Goal: Task Accomplishment & Management: Use online tool/utility

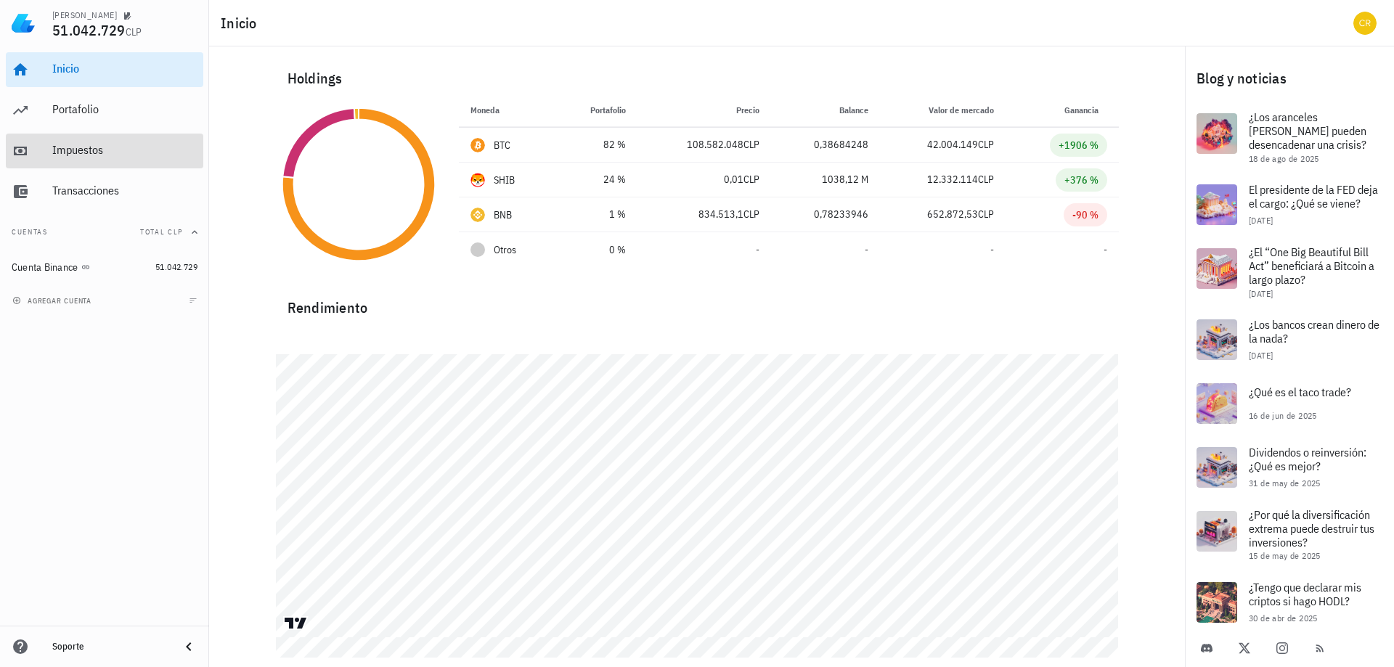
click at [100, 136] on div "Impuestos" at bounding box center [124, 150] width 145 height 33
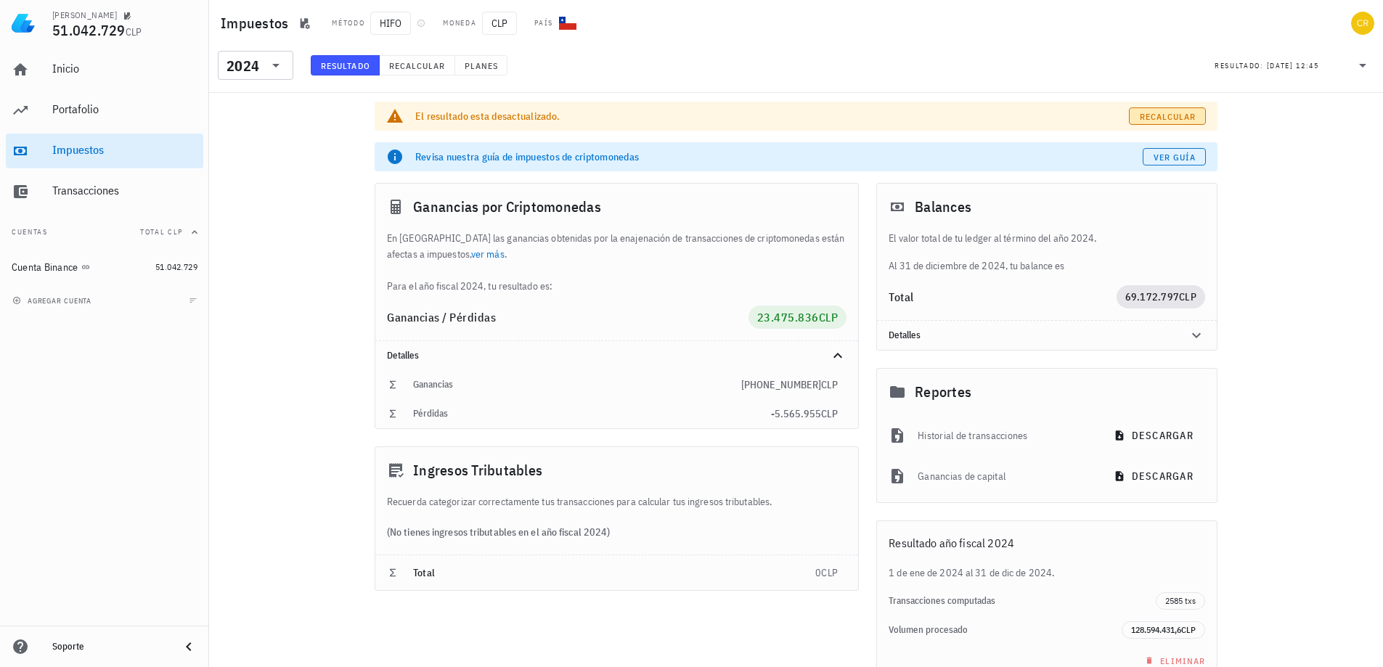
click at [1160, 124] on link "Recalcular" at bounding box center [1167, 115] width 77 height 17
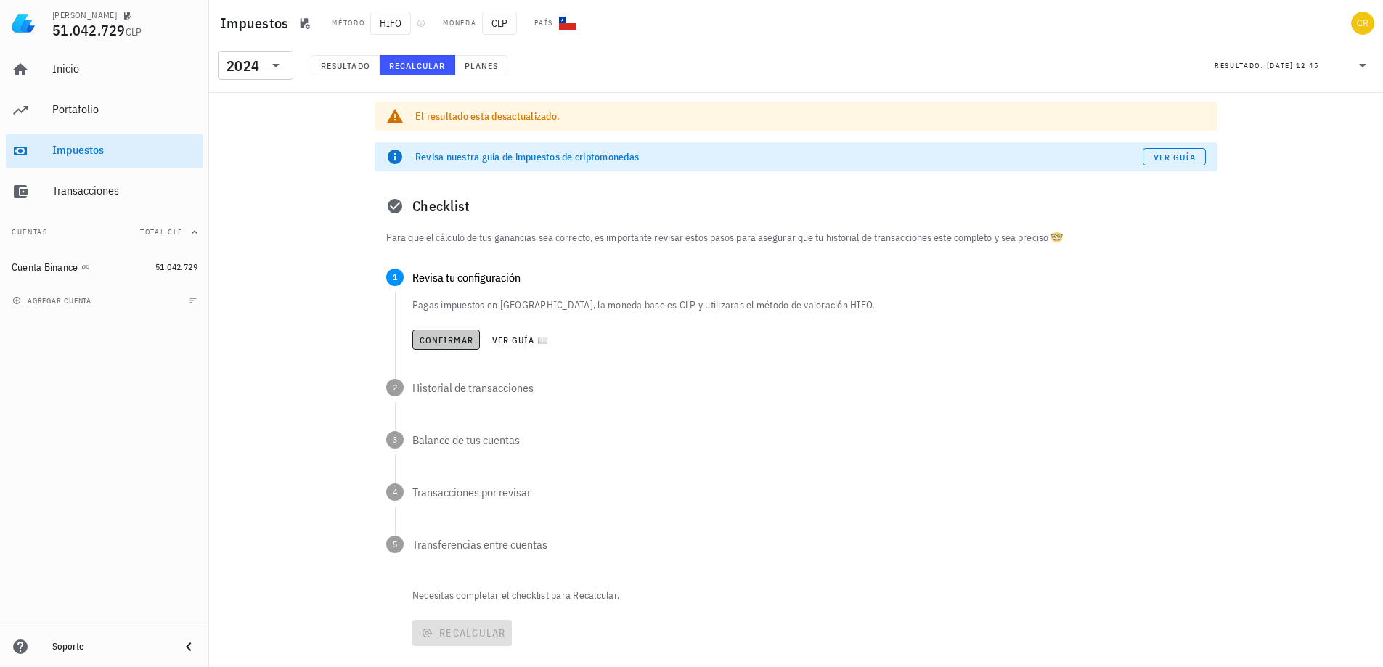
click at [424, 341] on span "Confirmar" at bounding box center [446, 340] width 54 height 11
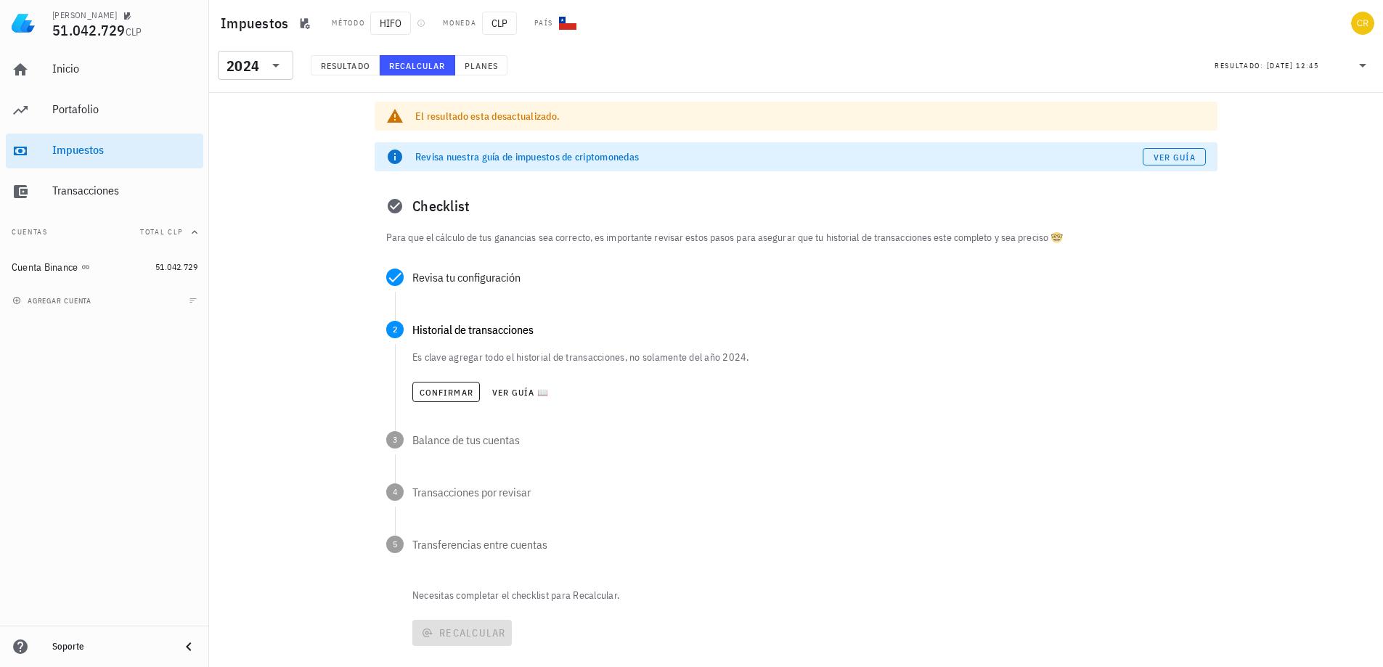
click at [433, 406] on div "Confirmar Ver guía 📖" at bounding box center [808, 392] width 793 height 32
click at [447, 395] on span "Confirmar" at bounding box center [446, 392] width 54 height 11
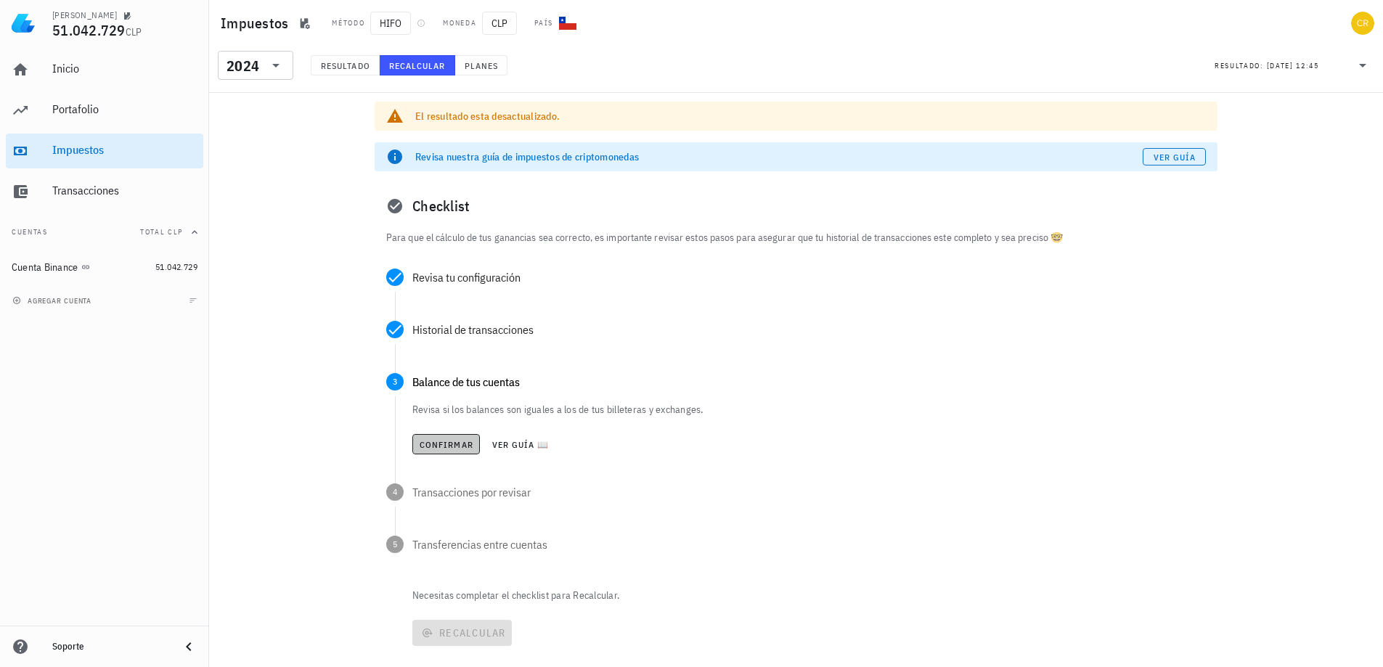
click at [446, 449] on span "Confirmar" at bounding box center [446, 444] width 54 height 11
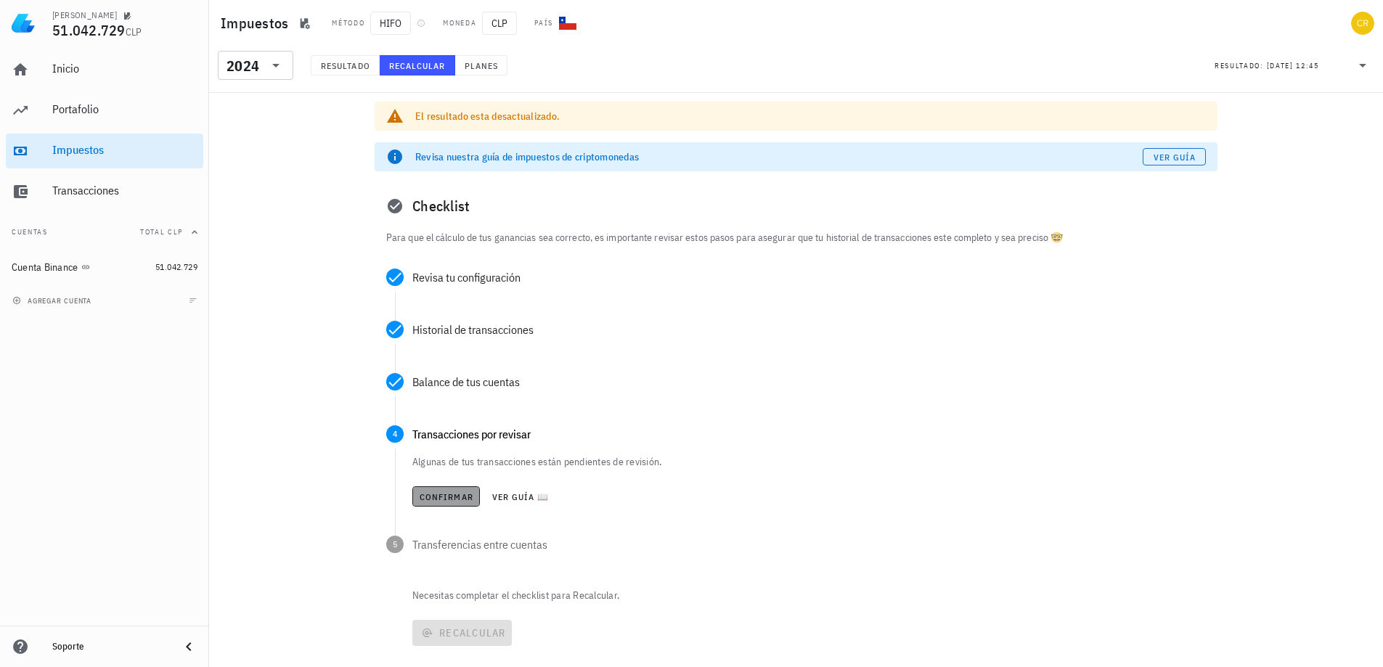
click at [449, 500] on span "Confirmar" at bounding box center [446, 496] width 54 height 11
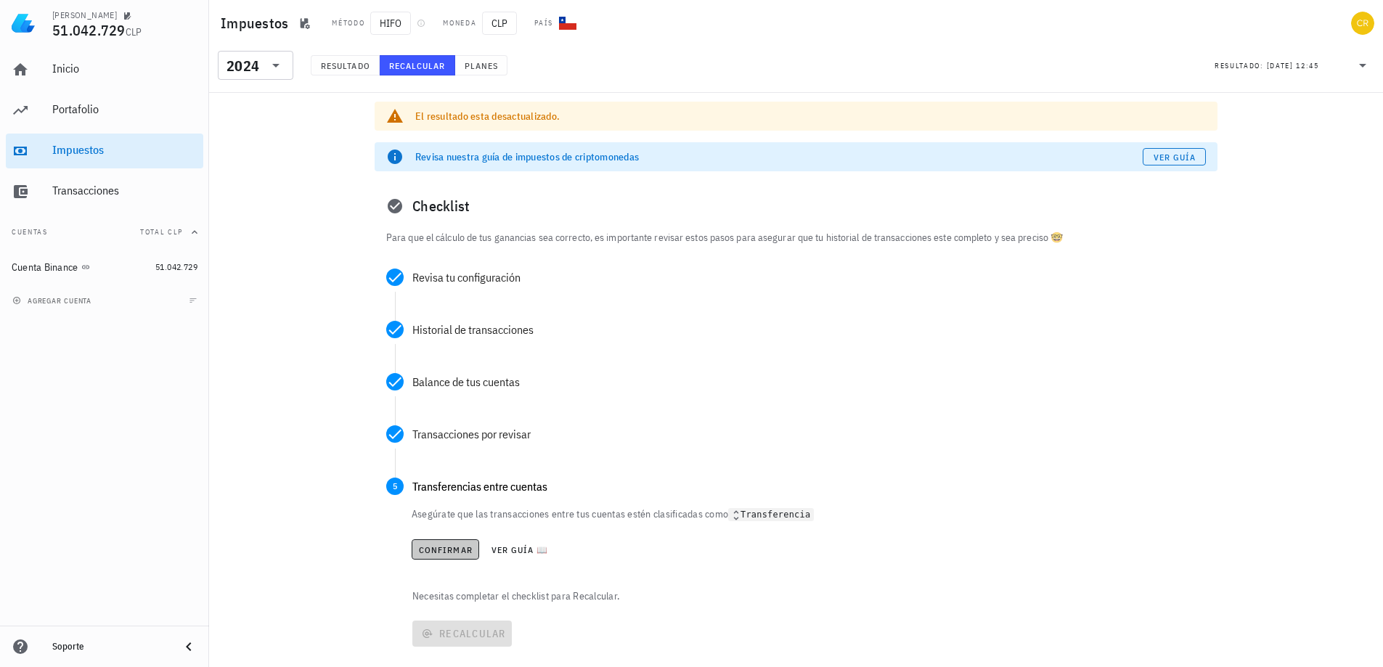
click at [452, 548] on span "Confirmar" at bounding box center [445, 549] width 54 height 11
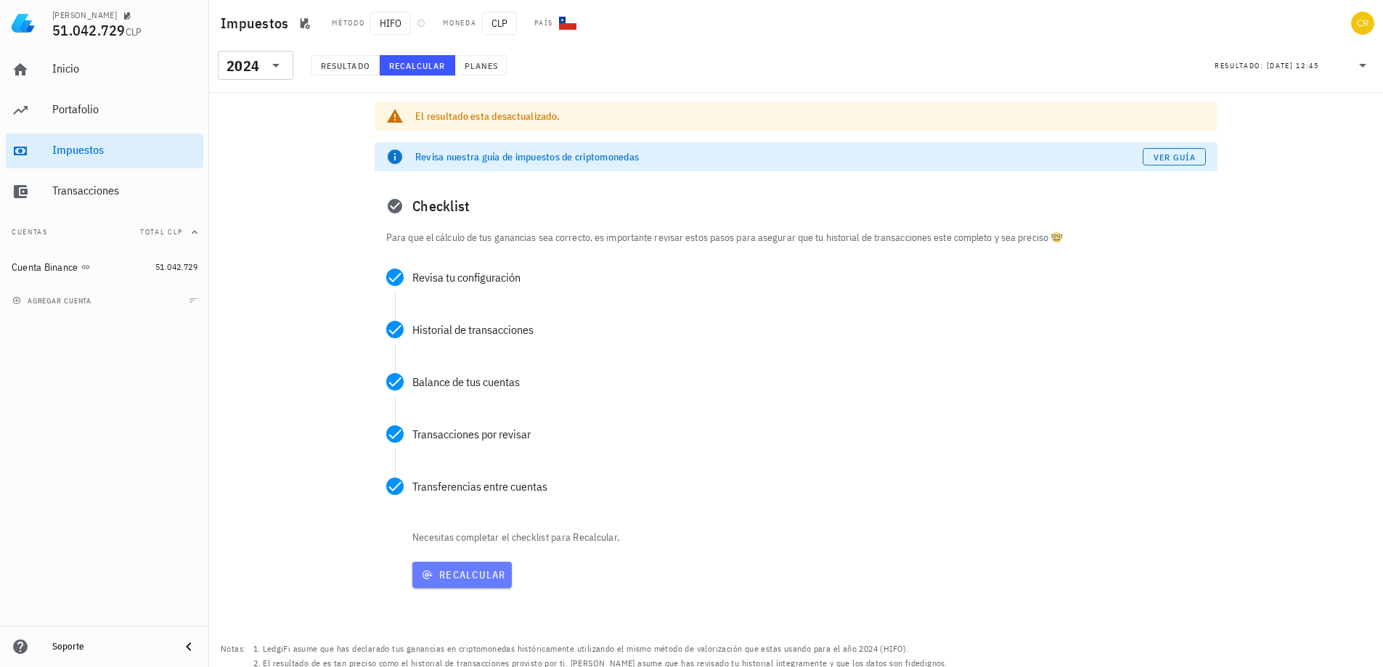
click at [449, 573] on span "Recalcular" at bounding box center [462, 574] width 88 height 13
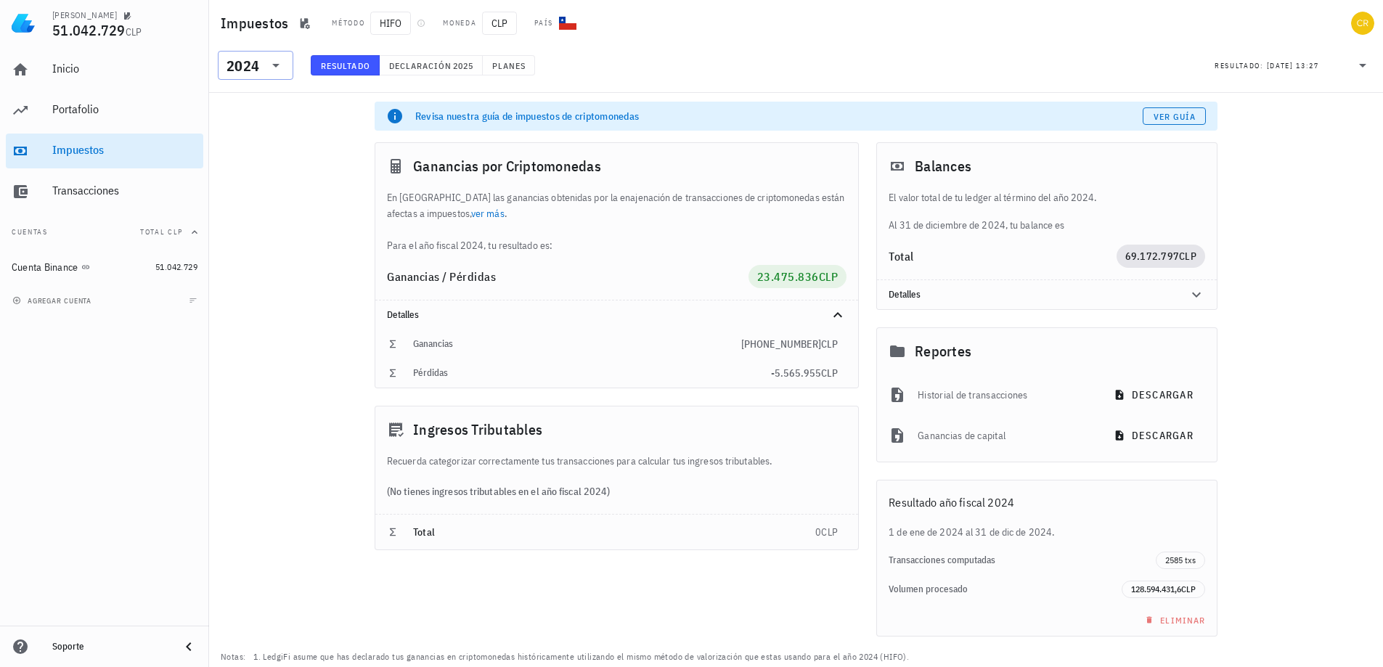
click at [282, 65] on icon at bounding box center [275, 65] width 17 height 17
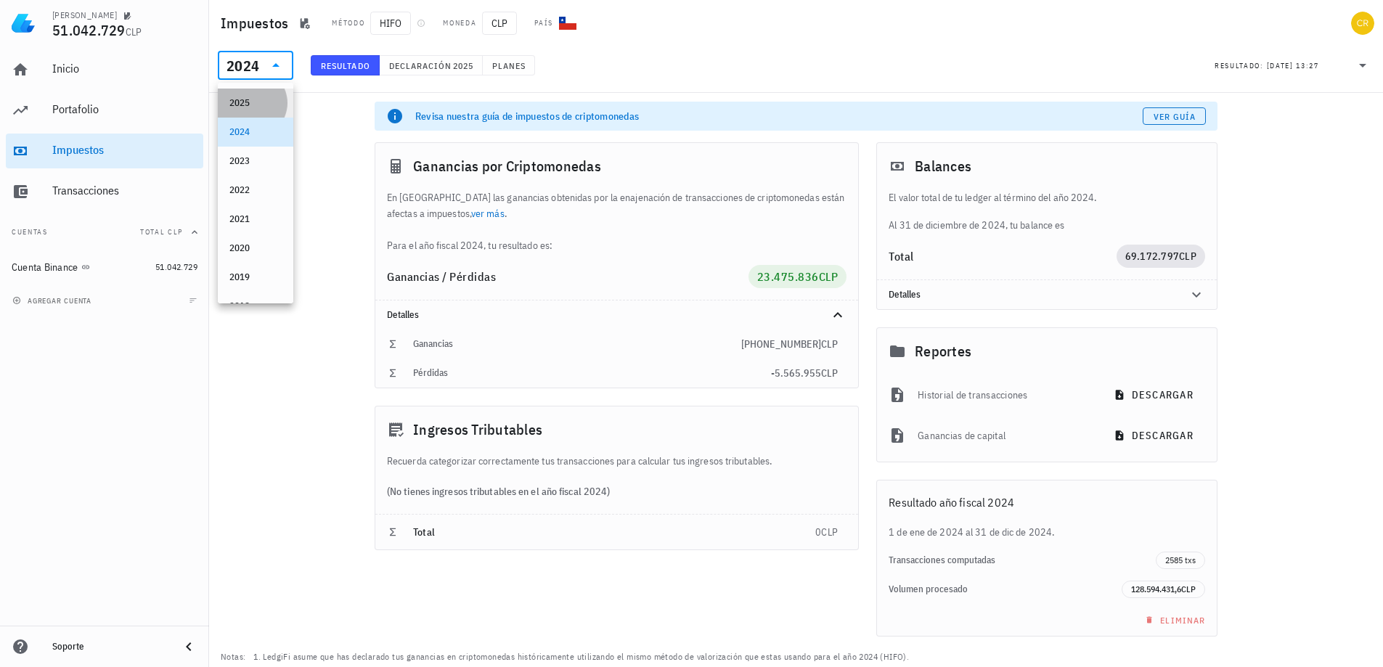
click at [269, 97] on div "2025" at bounding box center [255, 103] width 52 height 12
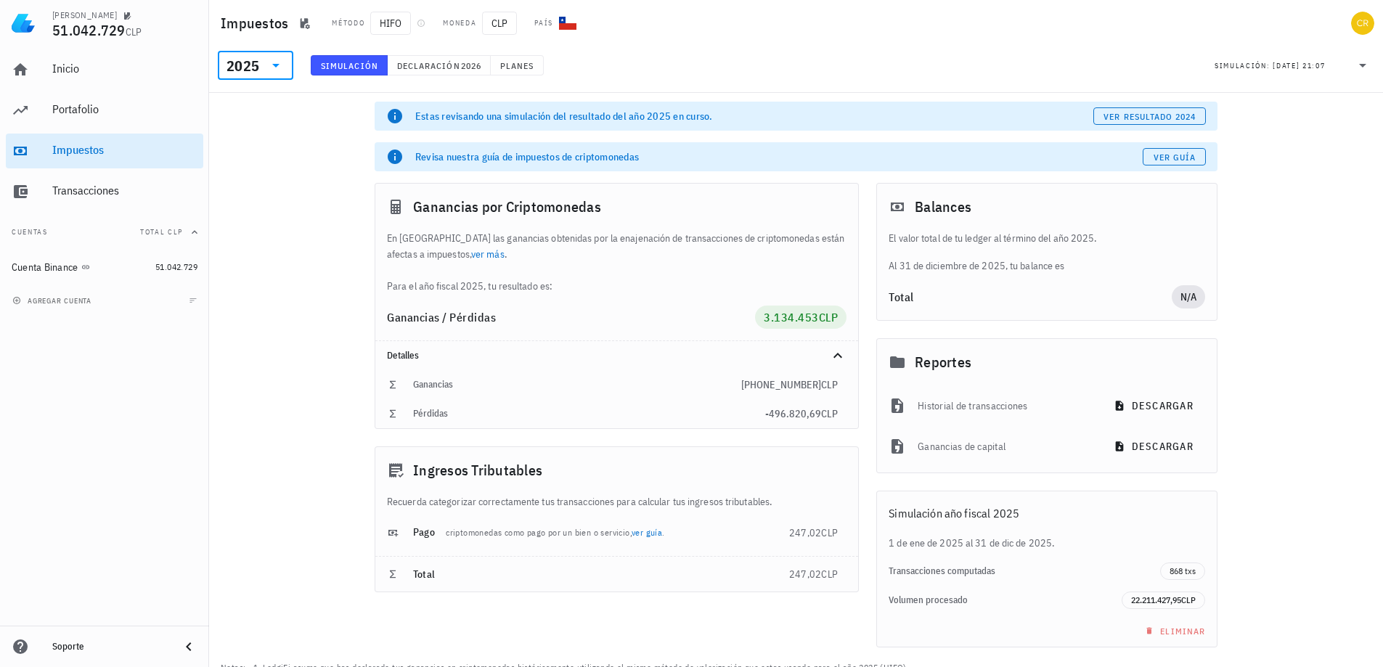
click at [330, 247] on div "Estas revisando una simulación del resultado del año 2025 en curso. ver resulta…" at bounding box center [796, 401] width 1174 height 616
click at [1360, 24] on div "avatar" at bounding box center [1362, 23] width 23 height 23
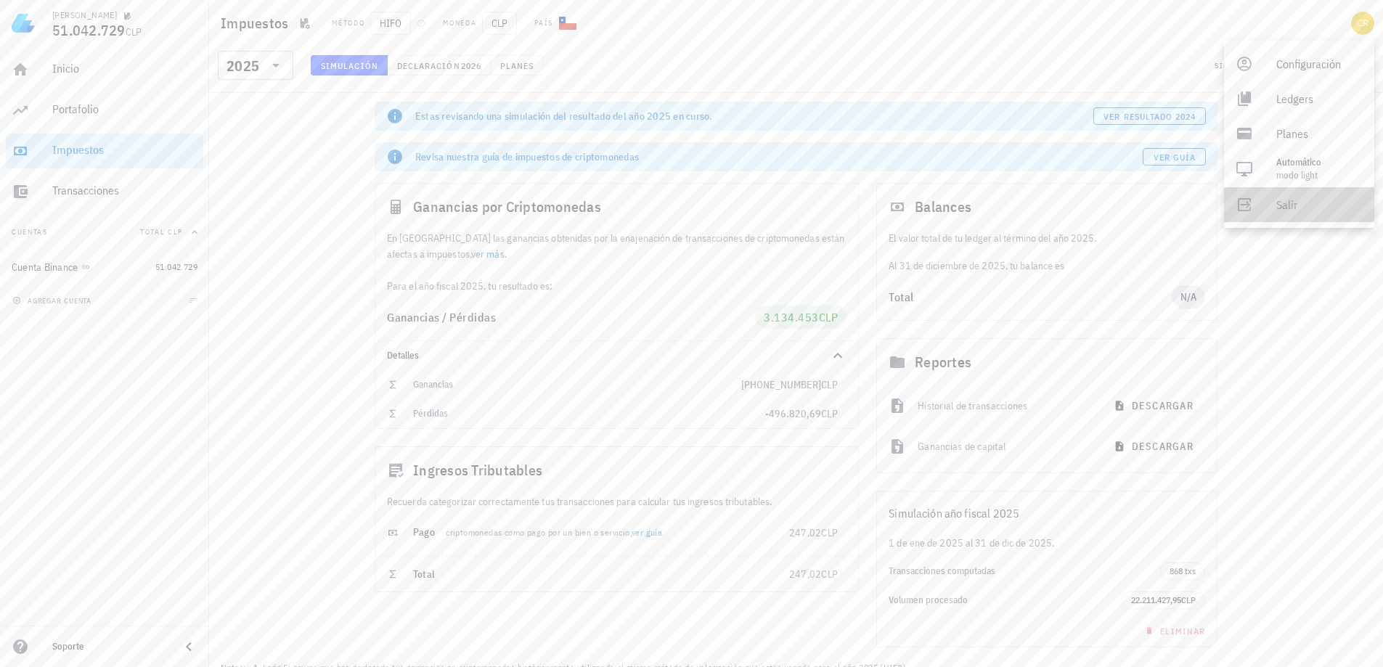
click at [1296, 211] on div "Salir" at bounding box center [1319, 204] width 86 height 29
